Goal: Transaction & Acquisition: Purchase product/service

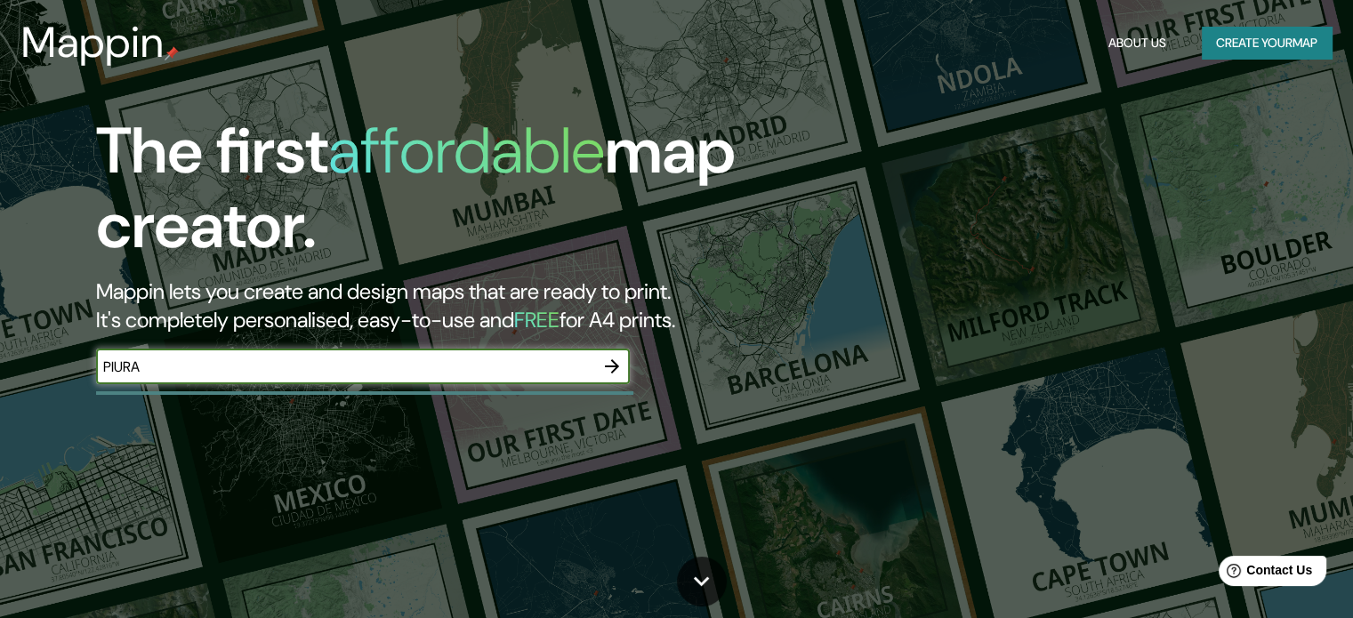
type input "PIURA"
click at [615, 373] on icon "button" at bounding box center [611, 366] width 21 height 21
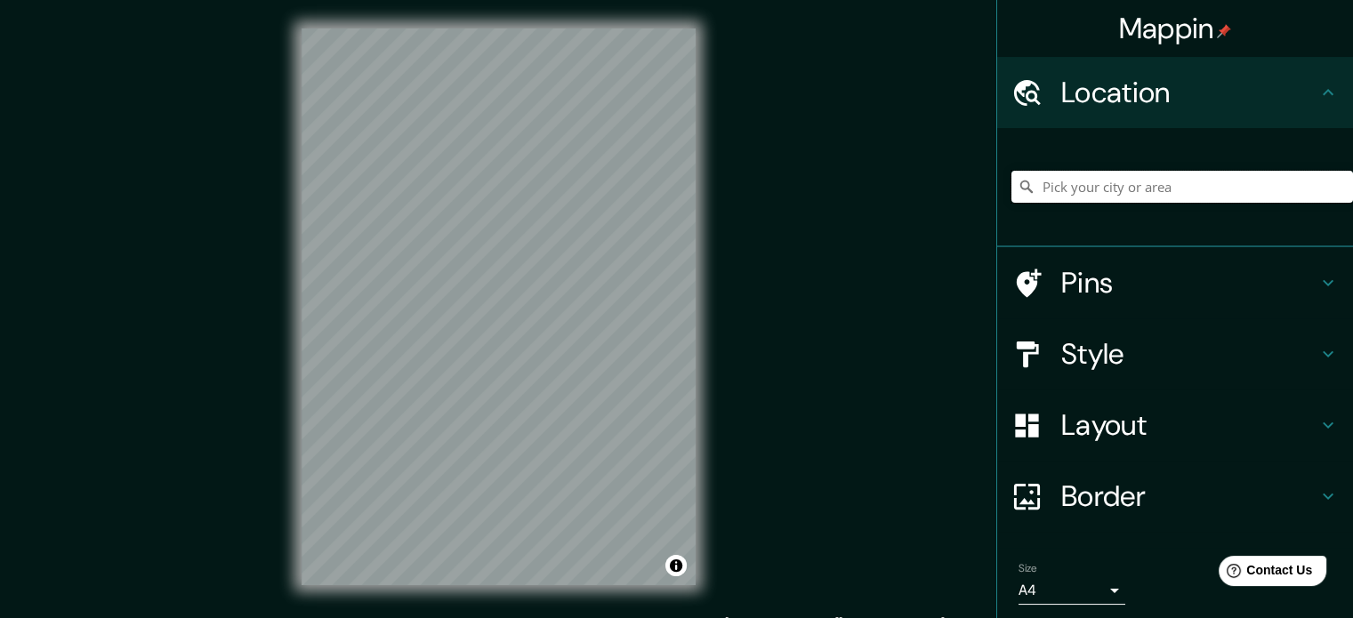
click at [1080, 179] on input "Pick your city or area" at bounding box center [1182, 187] width 342 height 32
type input "Piura, [GEOGRAPHIC_DATA], [GEOGRAPHIC_DATA]"
click at [256, 441] on div "Mappin Location [GEOGRAPHIC_DATA], [GEOGRAPHIC_DATA], [GEOGRAPHIC_DATA] [GEOGRA…" at bounding box center [676, 321] width 1353 height 642
click at [252, 164] on div "Mappin Location [GEOGRAPHIC_DATA], [GEOGRAPHIC_DATA], [GEOGRAPHIC_DATA] [GEOGRA…" at bounding box center [676, 321] width 1353 height 642
click at [281, 276] on div "© Mapbox © OpenStreetMap Improve this map" at bounding box center [498, 307] width 451 height 614
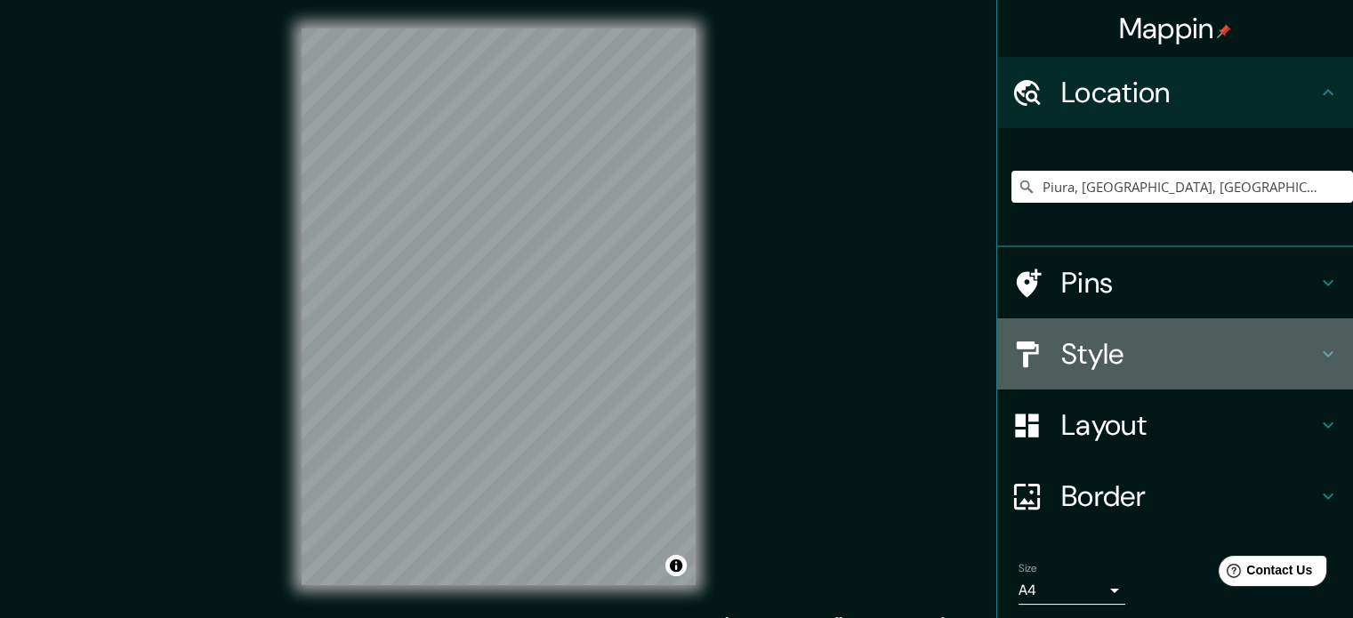
click at [1095, 356] on h4 "Style" at bounding box center [1189, 354] width 256 height 36
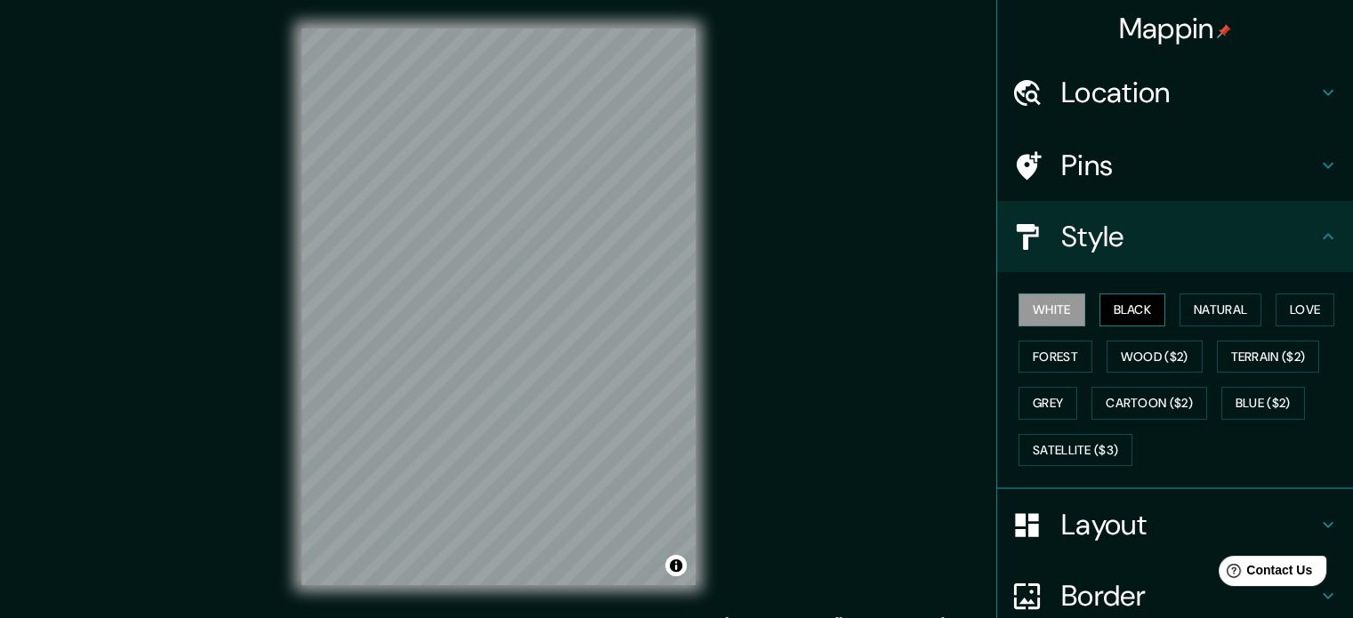
click at [1118, 312] on button "Black" at bounding box center [1132, 309] width 67 height 33
click at [1192, 293] on button "Natural" at bounding box center [1220, 309] width 82 height 33
click at [139, 301] on div "Mappin Location [GEOGRAPHIC_DATA], [GEOGRAPHIC_DATA], [GEOGRAPHIC_DATA] [GEOGRA…" at bounding box center [676, 321] width 1353 height 642
click at [1118, 583] on h4 "Border" at bounding box center [1189, 596] width 256 height 36
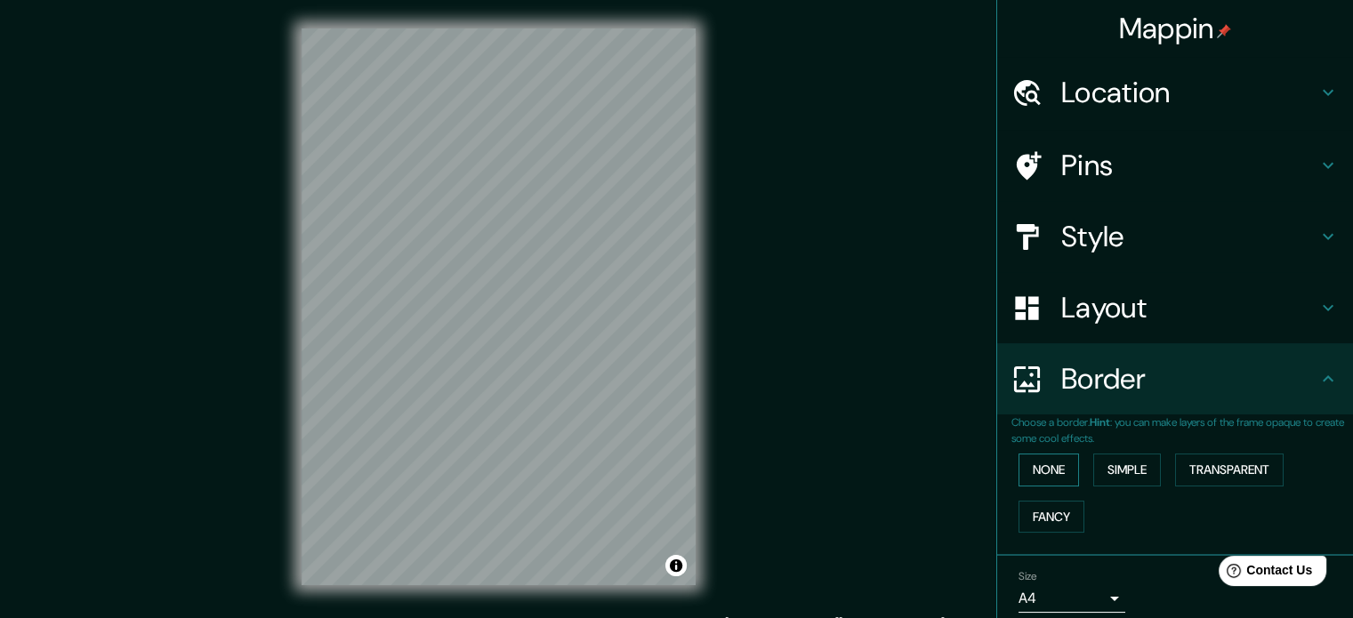
click at [1039, 465] on button "None" at bounding box center [1048, 470] width 60 height 33
click at [1103, 463] on button "Simple" at bounding box center [1127, 470] width 68 height 33
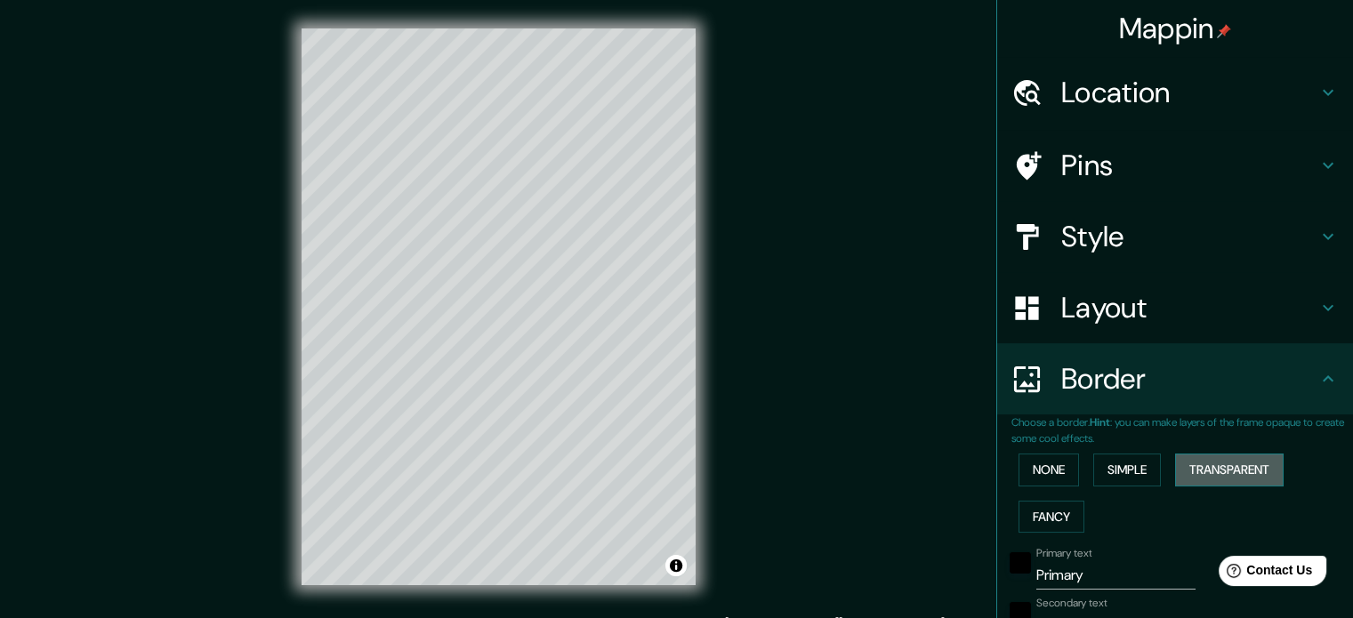
click at [1201, 462] on button "Transparent" at bounding box center [1229, 470] width 109 height 33
click at [1049, 511] on button "Fancy" at bounding box center [1051, 517] width 66 height 33
click at [1038, 481] on button "None" at bounding box center [1048, 470] width 60 height 33
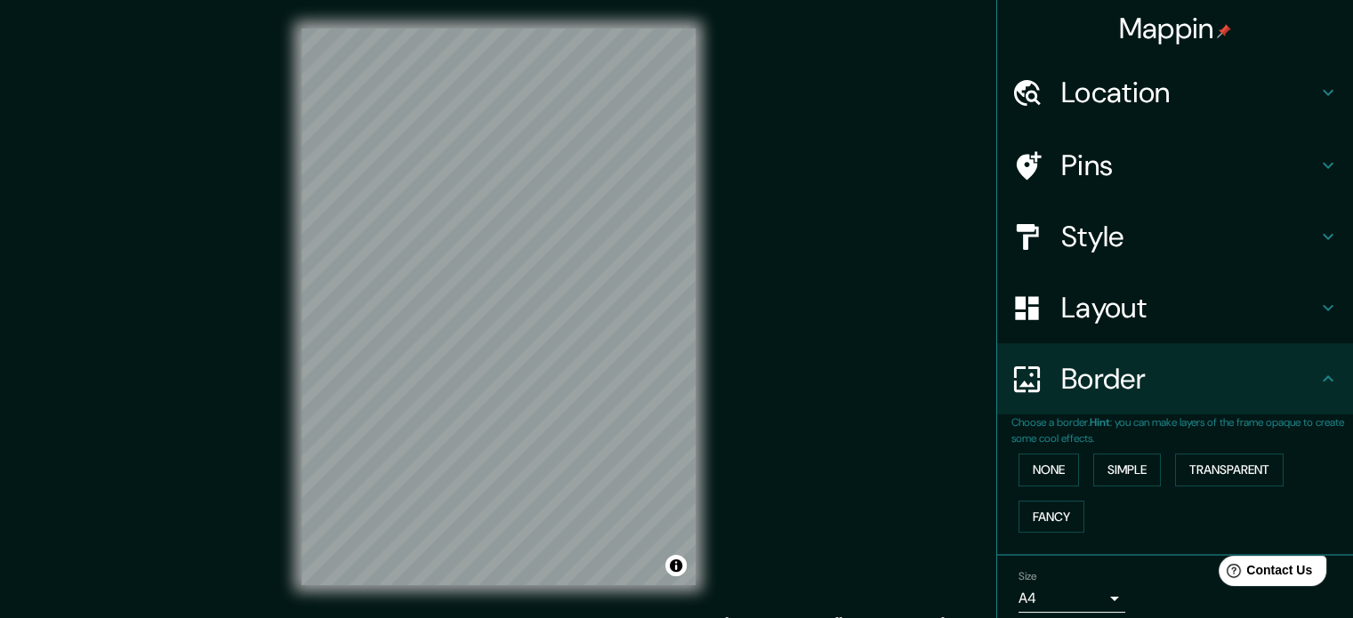
click at [1160, 302] on h4 "Layout" at bounding box center [1189, 308] width 256 height 36
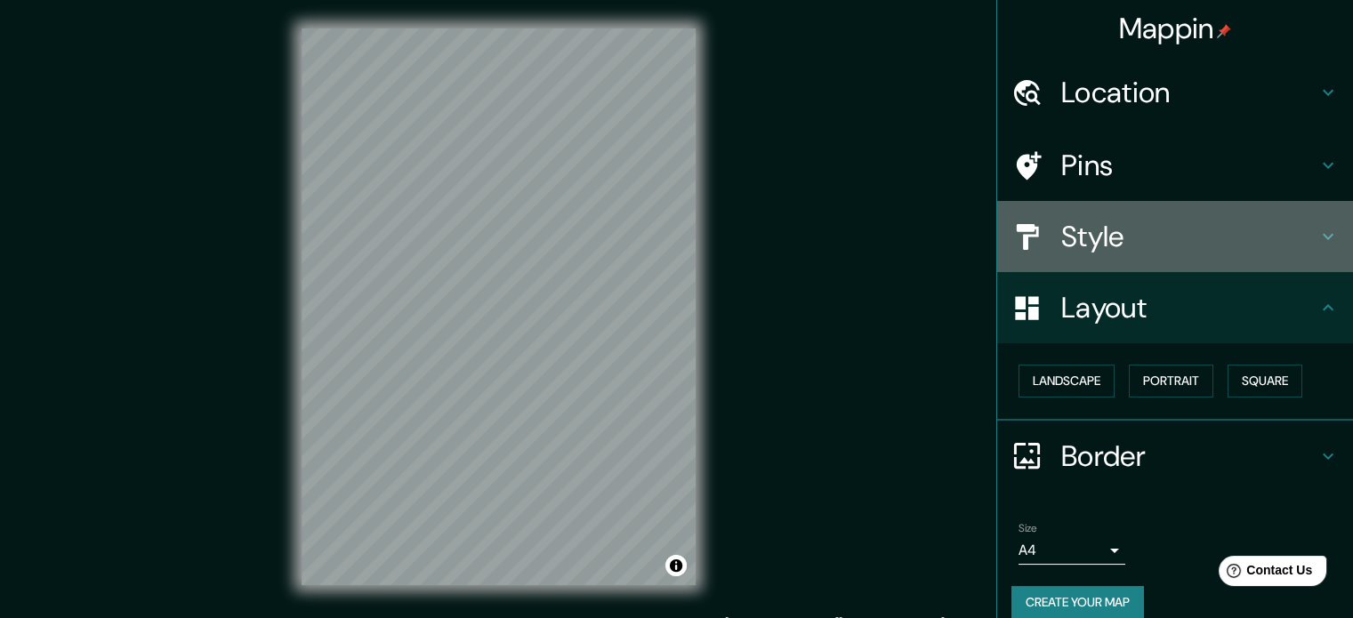
click at [1139, 233] on h4 "Style" at bounding box center [1189, 237] width 256 height 36
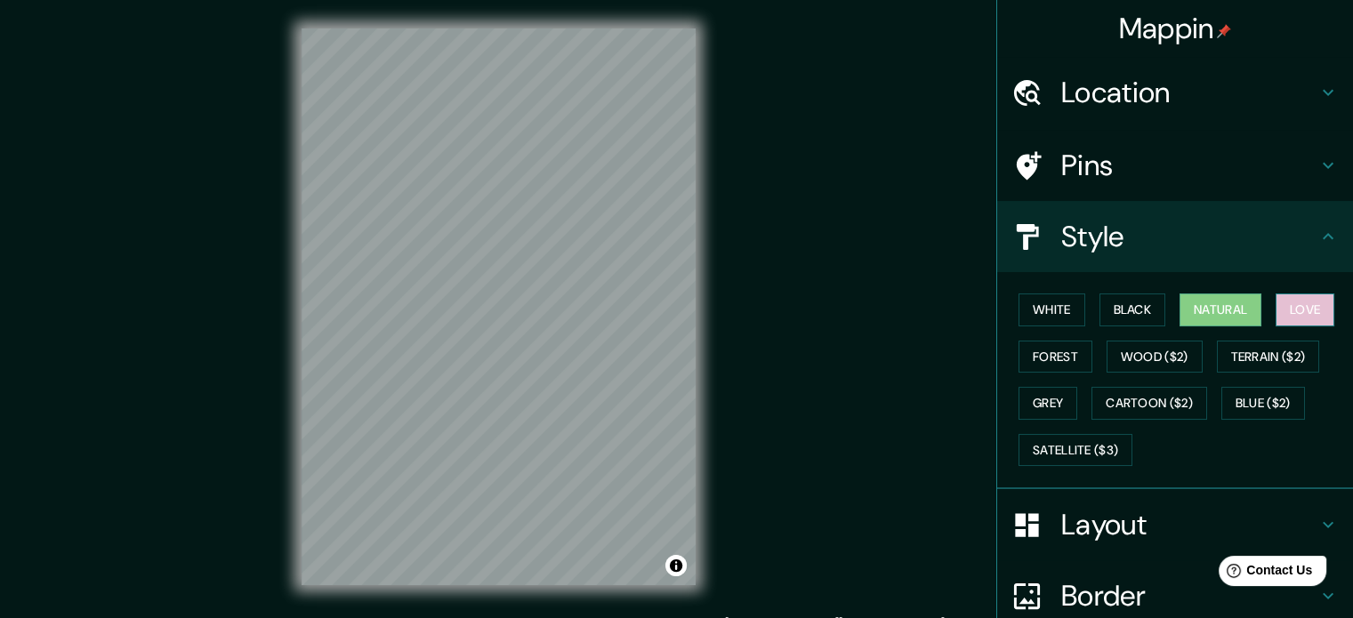
click at [1314, 309] on button "Love" at bounding box center [1304, 309] width 59 height 33
click at [1284, 345] on button "Terrain ($2)" at bounding box center [1268, 357] width 103 height 33
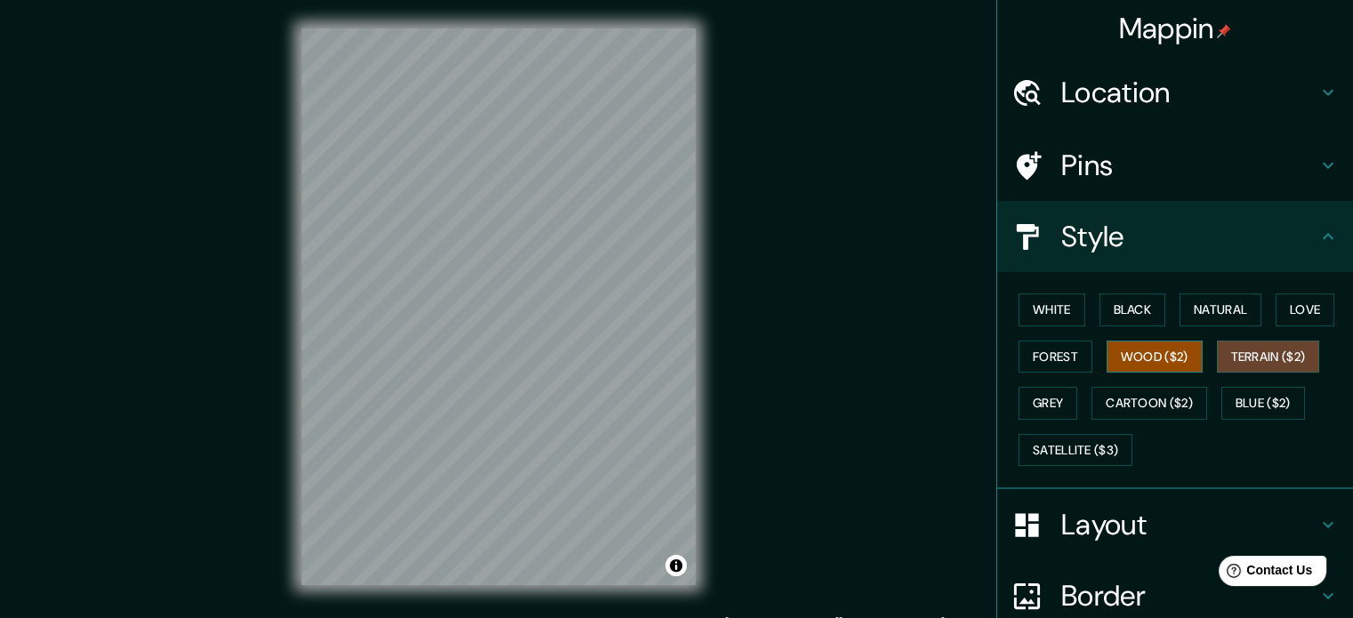
click at [1164, 363] on button "Wood ($2)" at bounding box center [1154, 357] width 96 height 33
click at [1064, 351] on button "Forest" at bounding box center [1055, 357] width 74 height 33
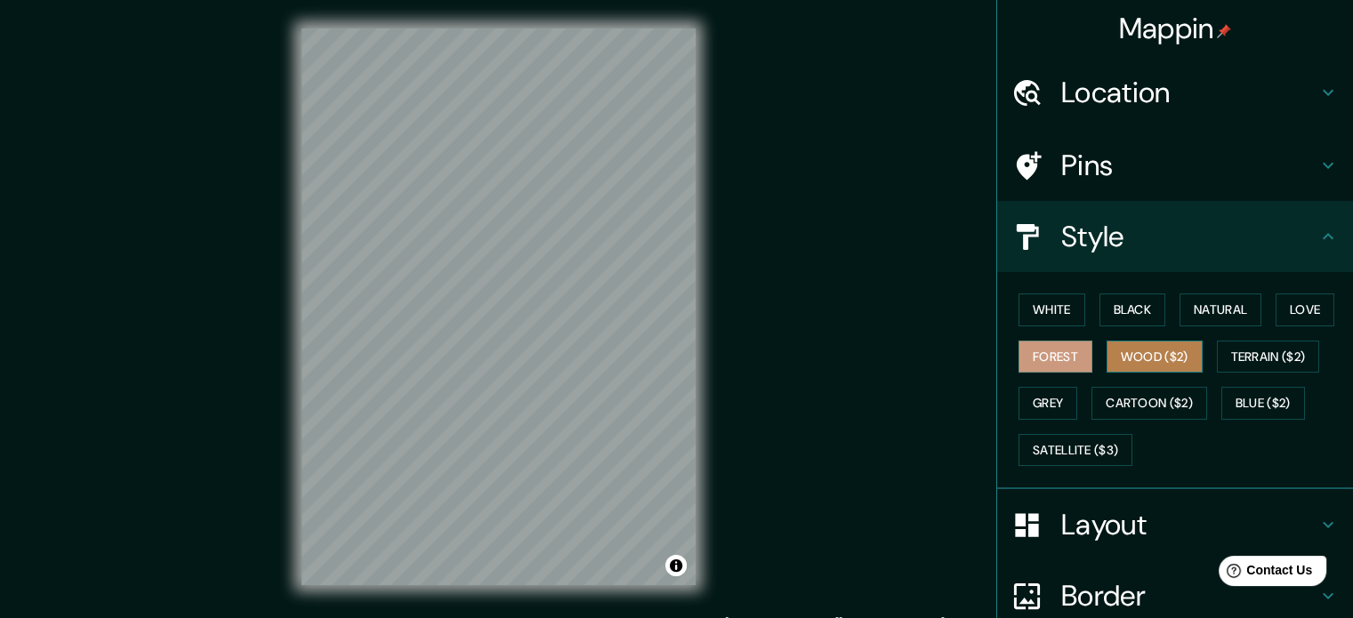
click at [1151, 355] on button "Wood ($2)" at bounding box center [1154, 357] width 96 height 33
click at [696, 617] on html "Mappin Location [GEOGRAPHIC_DATA], [GEOGRAPHIC_DATA], [GEOGRAPHIC_DATA] [GEOGRA…" at bounding box center [676, 309] width 1353 height 618
click at [790, 578] on div "Mappin Location [GEOGRAPHIC_DATA], [GEOGRAPHIC_DATA], [GEOGRAPHIC_DATA] [GEOGRA…" at bounding box center [676, 321] width 1353 height 642
click at [292, 337] on div "© Mapbox © OpenStreetMap Improve this map" at bounding box center [498, 307] width 451 height 614
click at [706, 316] on div "© Mapbox © OpenStreetMap Improve this map" at bounding box center [498, 307] width 451 height 614
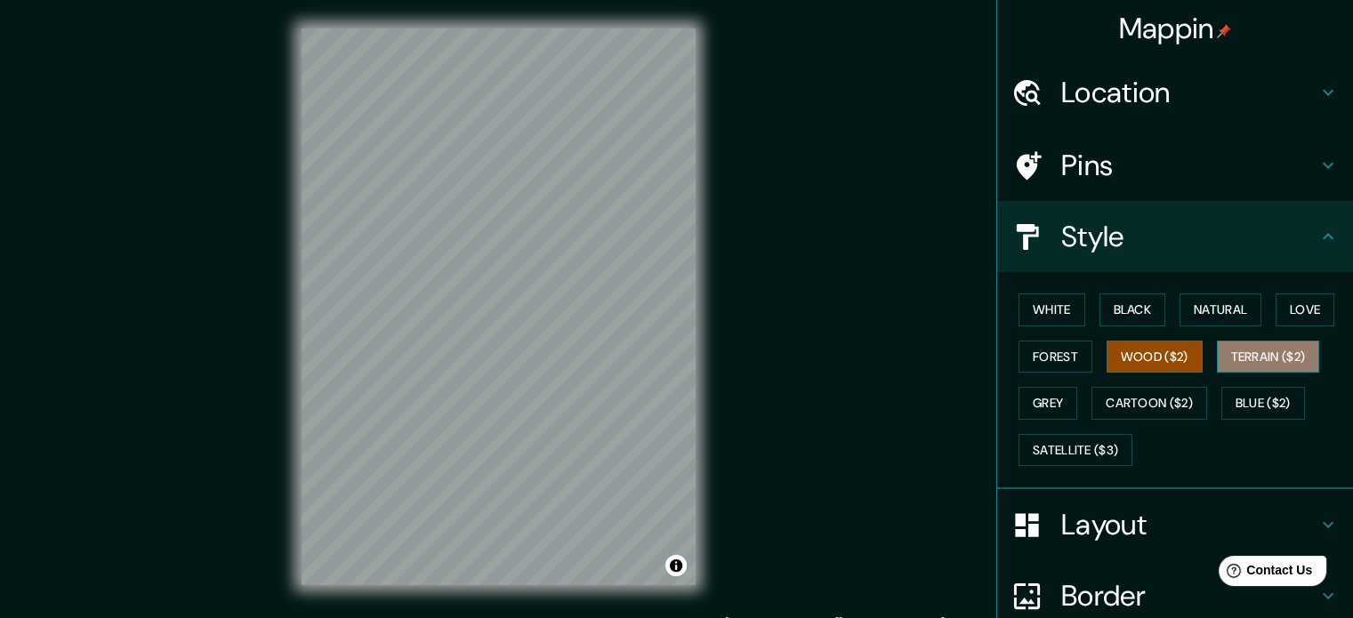
click at [1255, 351] on button "Terrain ($2)" at bounding box center [1268, 357] width 103 height 33
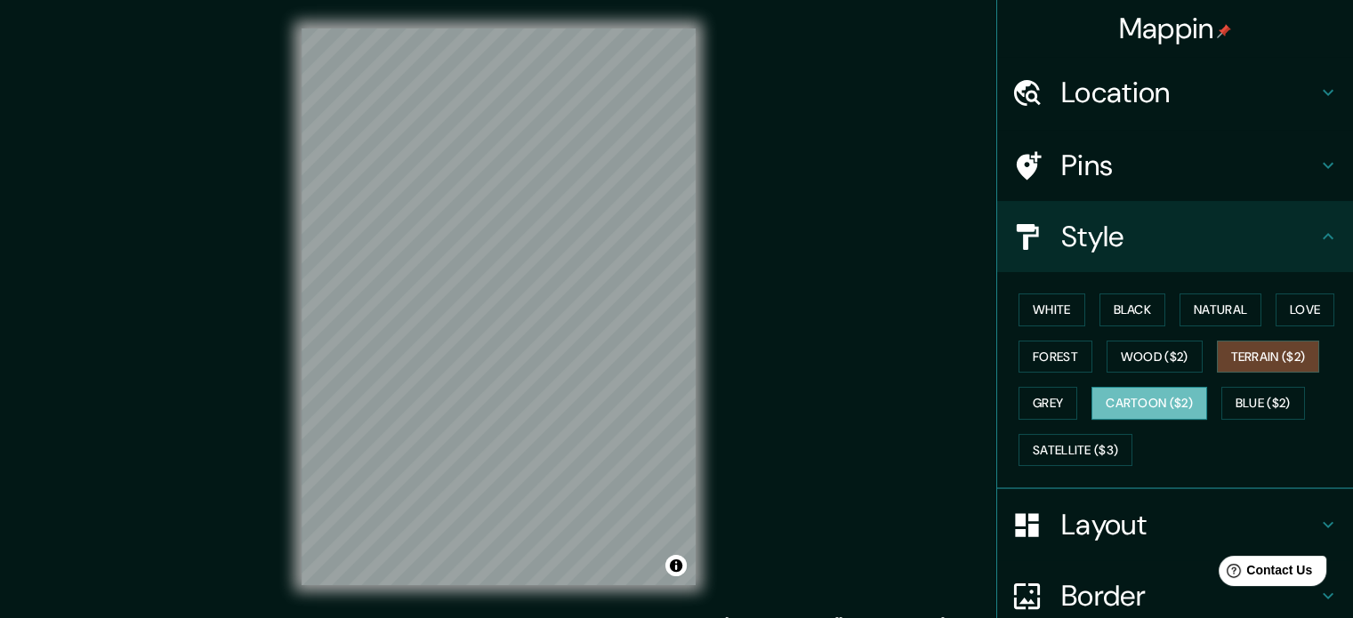
click at [1102, 402] on button "Cartoon ($2)" at bounding box center [1149, 403] width 116 height 33
click at [1040, 408] on button "Grey" at bounding box center [1047, 403] width 59 height 33
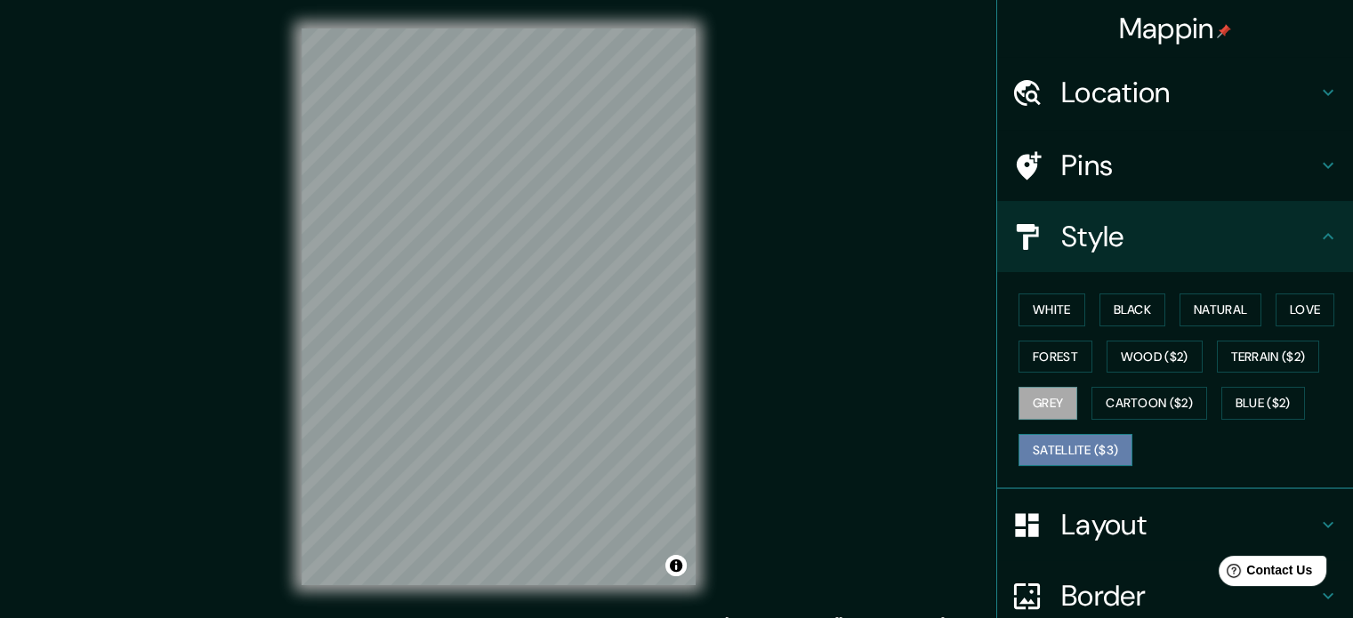
click at [1072, 454] on button "Satellite ($3)" at bounding box center [1075, 450] width 114 height 33
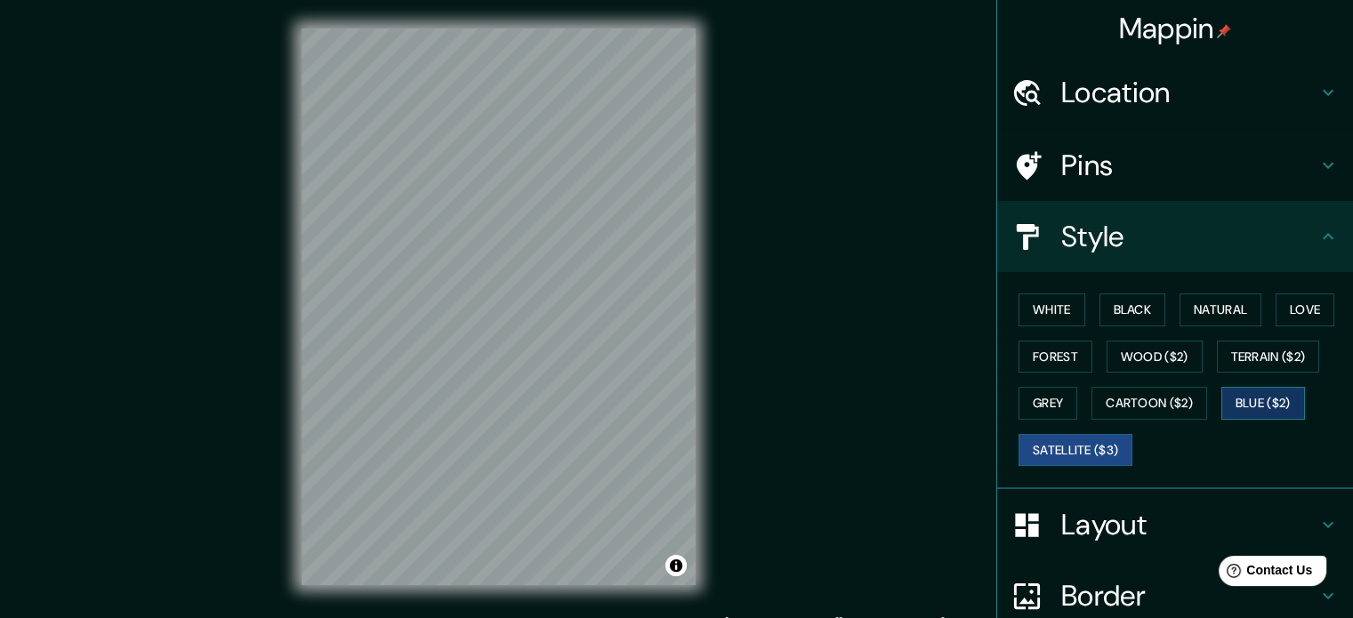
click at [1258, 390] on button "Blue ($2)" at bounding box center [1263, 403] width 84 height 33
click at [1034, 309] on button "White" at bounding box center [1051, 309] width 67 height 33
